Goal: Check status: Check status

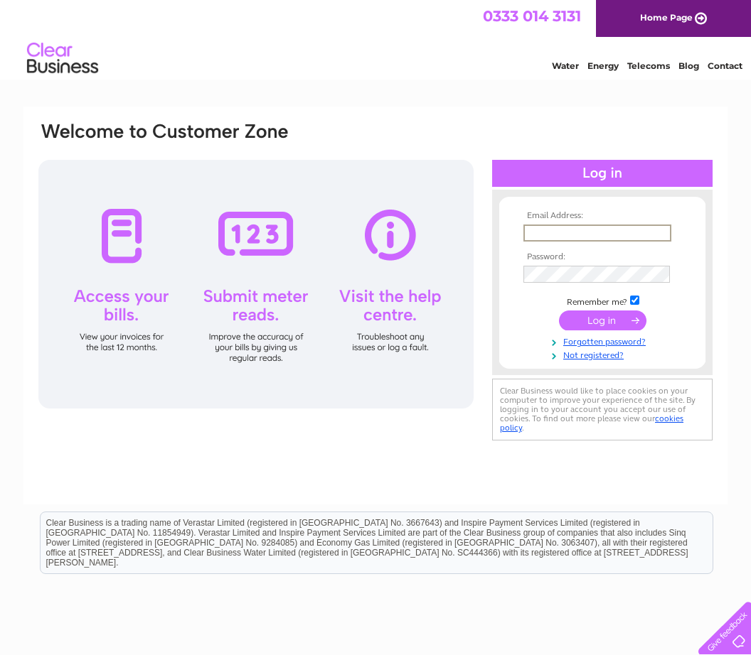
type input "[PERSON_NAME][EMAIL_ADDRESS][DOMAIN_NAME]"
click at [602, 321] on input "submit" at bounding box center [602, 321] width 87 height 20
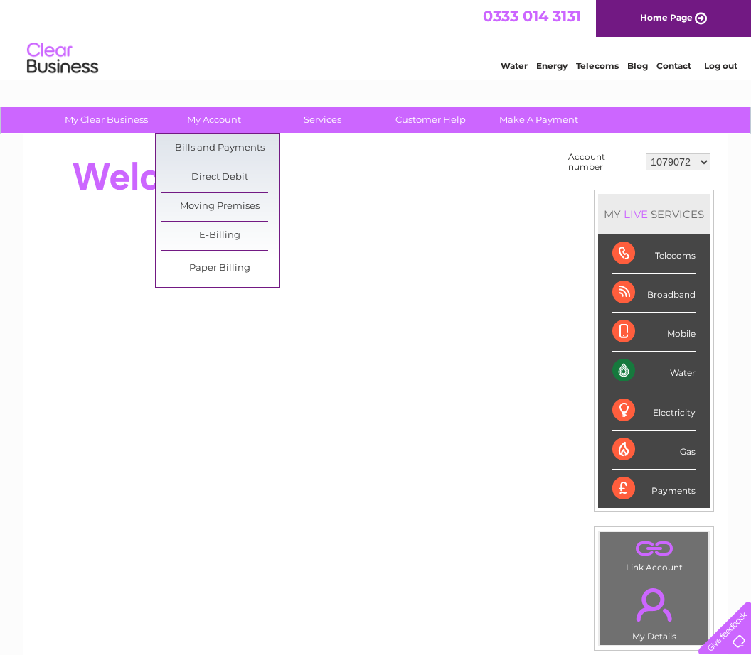
click at [232, 149] on link "Bills and Payments" at bounding box center [219, 148] width 117 height 28
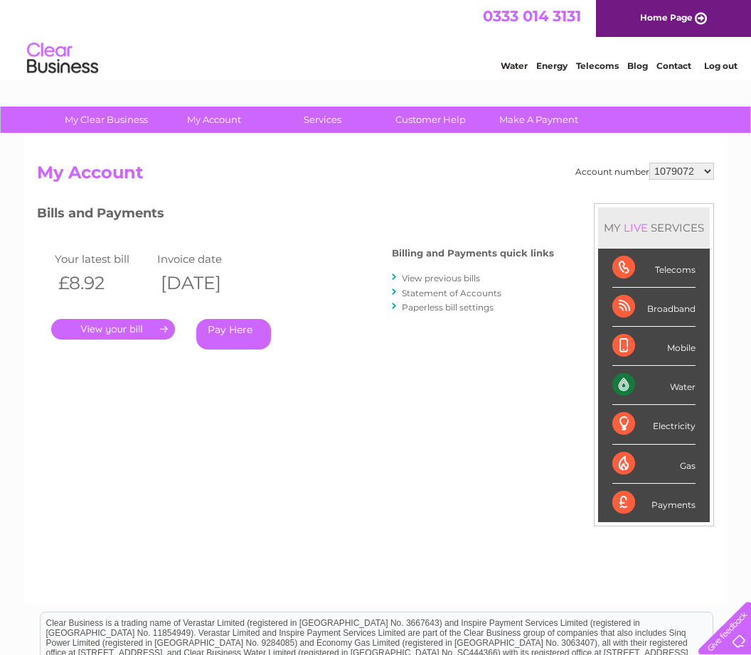
click at [700, 171] on select "1079072 30322069 30325131" at bounding box center [681, 171] width 65 height 17
select select "30325131"
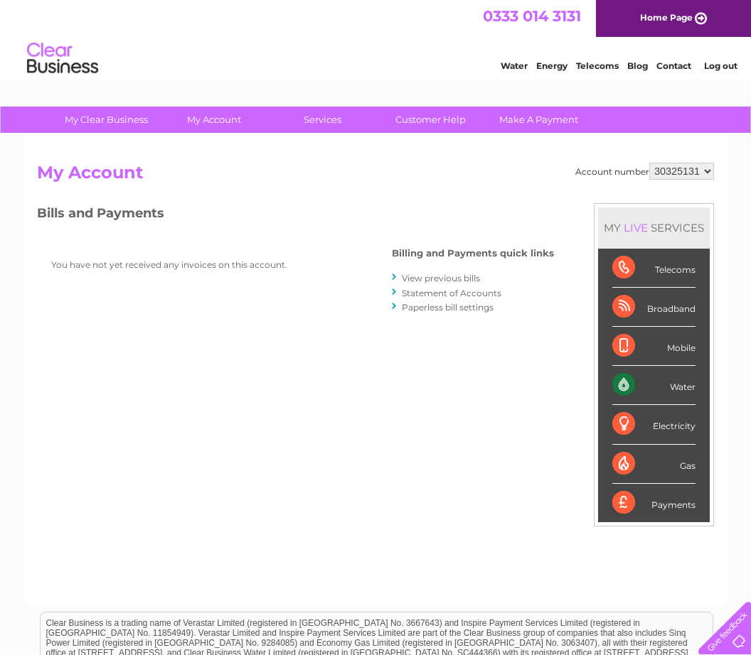
click at [704, 171] on select "1079072 30322069 30325131" at bounding box center [681, 171] width 65 height 17
select select "30322069"
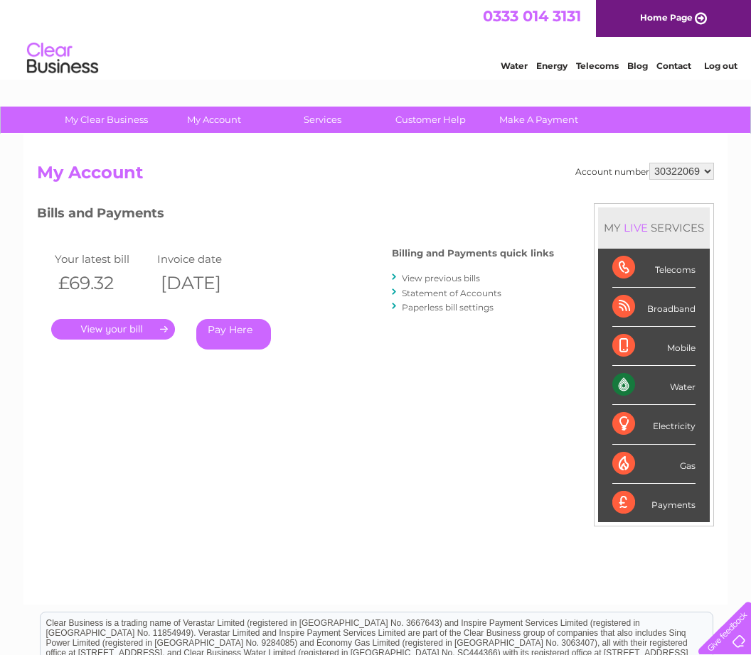
click at [707, 166] on select "1079072 30322069 30325131" at bounding box center [681, 171] width 65 height 17
select select "1079072"
